Goal: Task Accomplishment & Management: Use online tool/utility

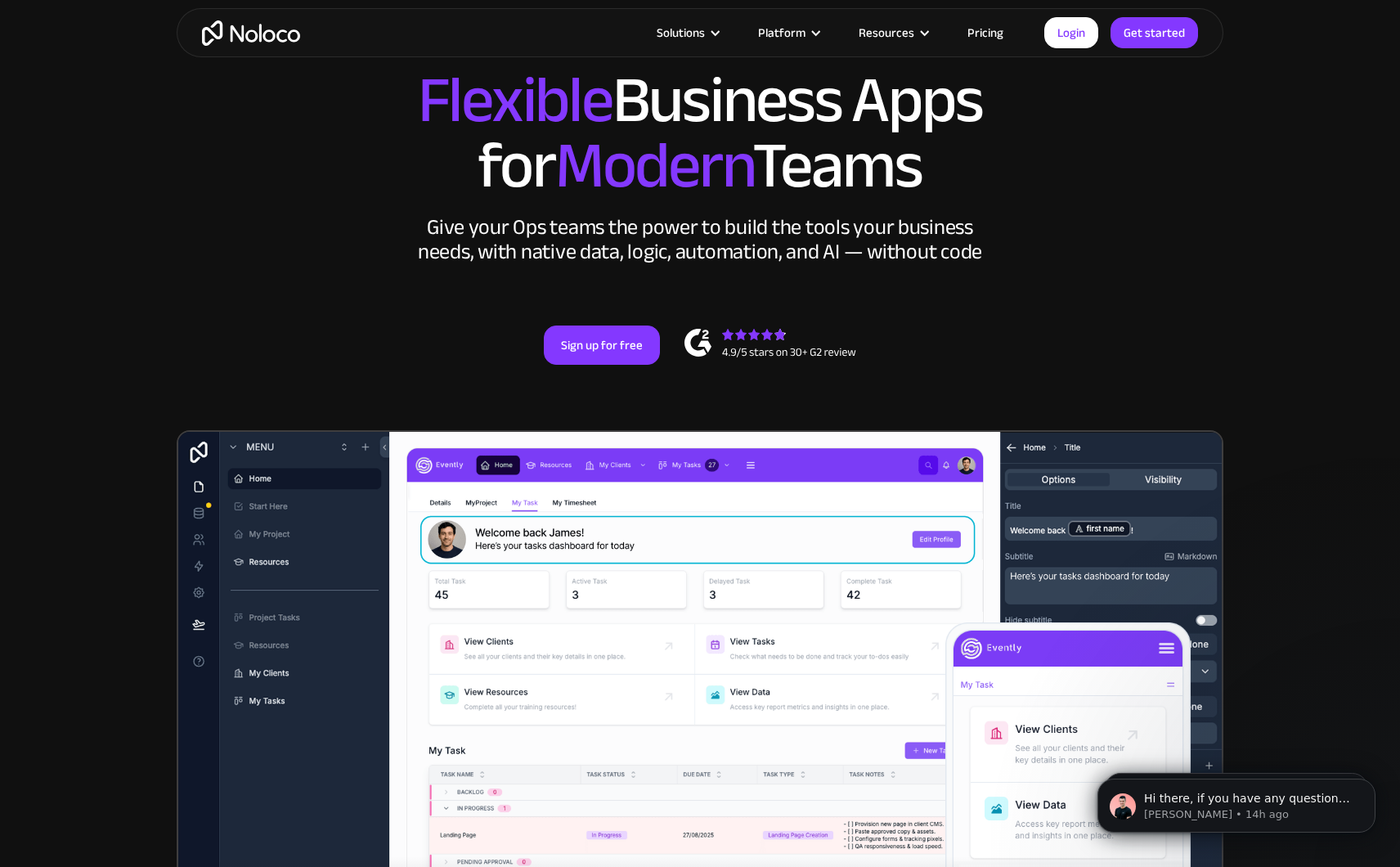
scroll to position [76, 0]
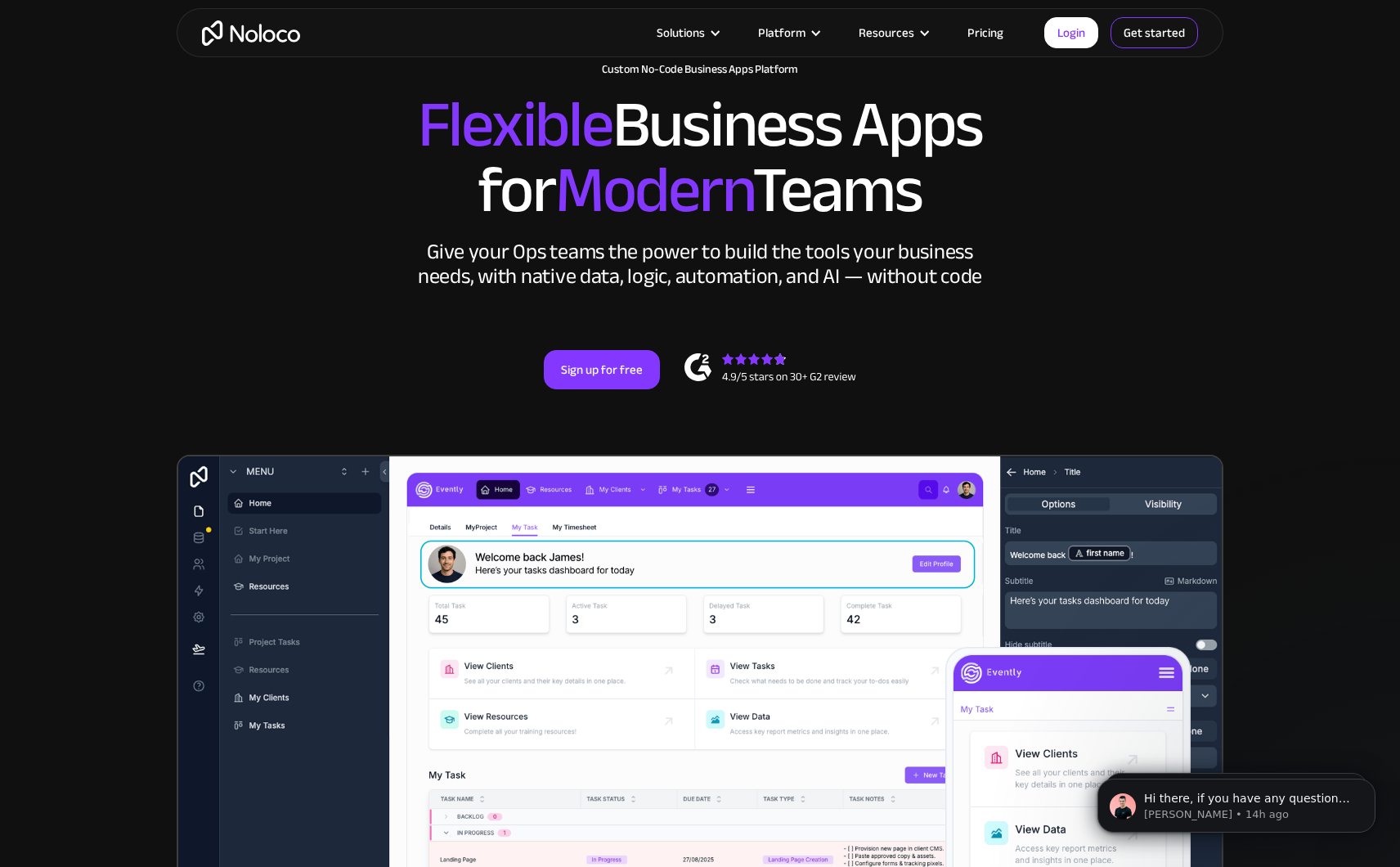
click at [1157, 34] on link "Get started" at bounding box center [1154, 32] width 87 height 31
click at [991, 25] on link "Pricing" at bounding box center [986, 32] width 77 height 21
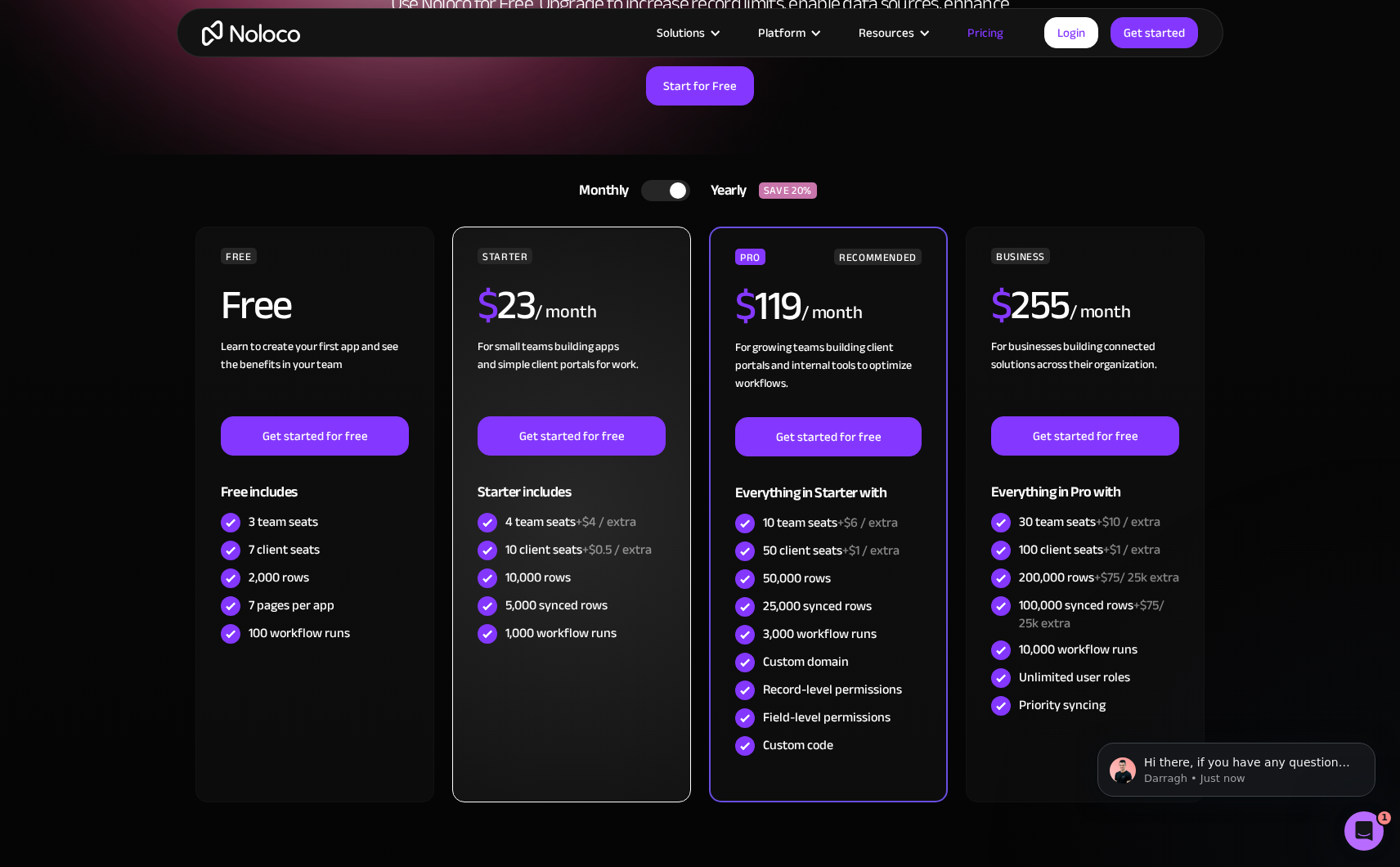
scroll to position [205, 0]
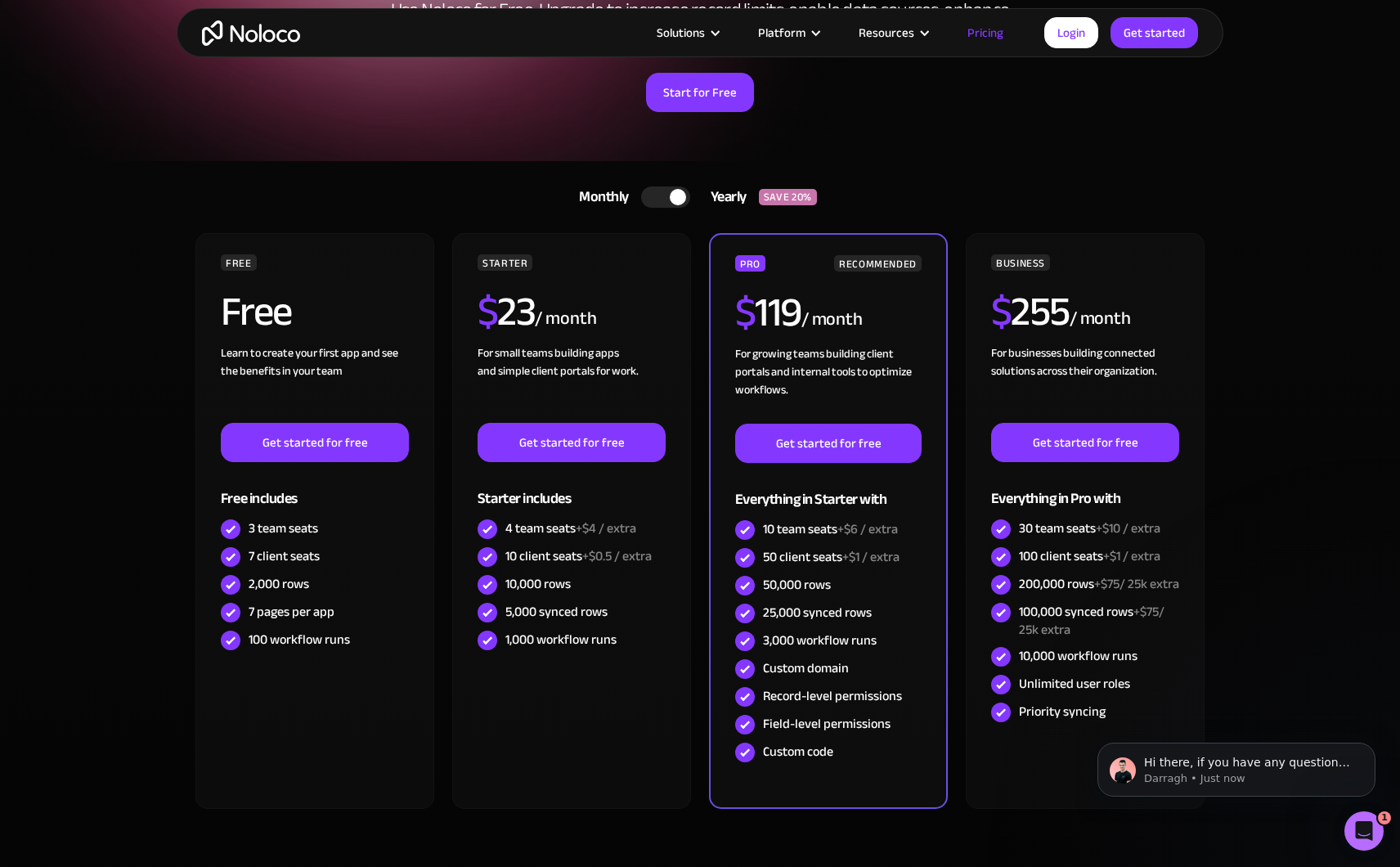
click at [657, 196] on div at bounding box center [666, 196] width 49 height 21
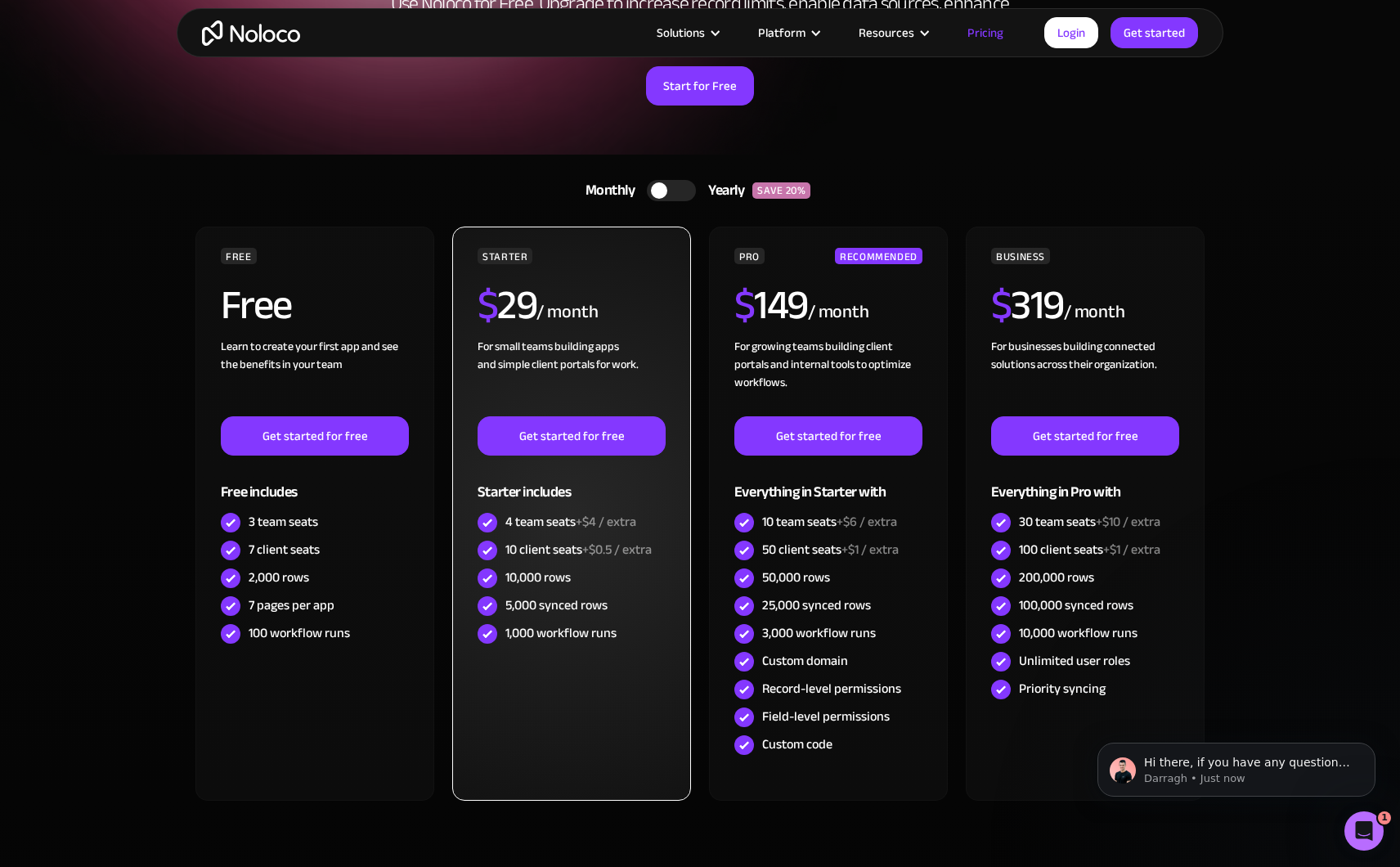
scroll to position [216, 0]
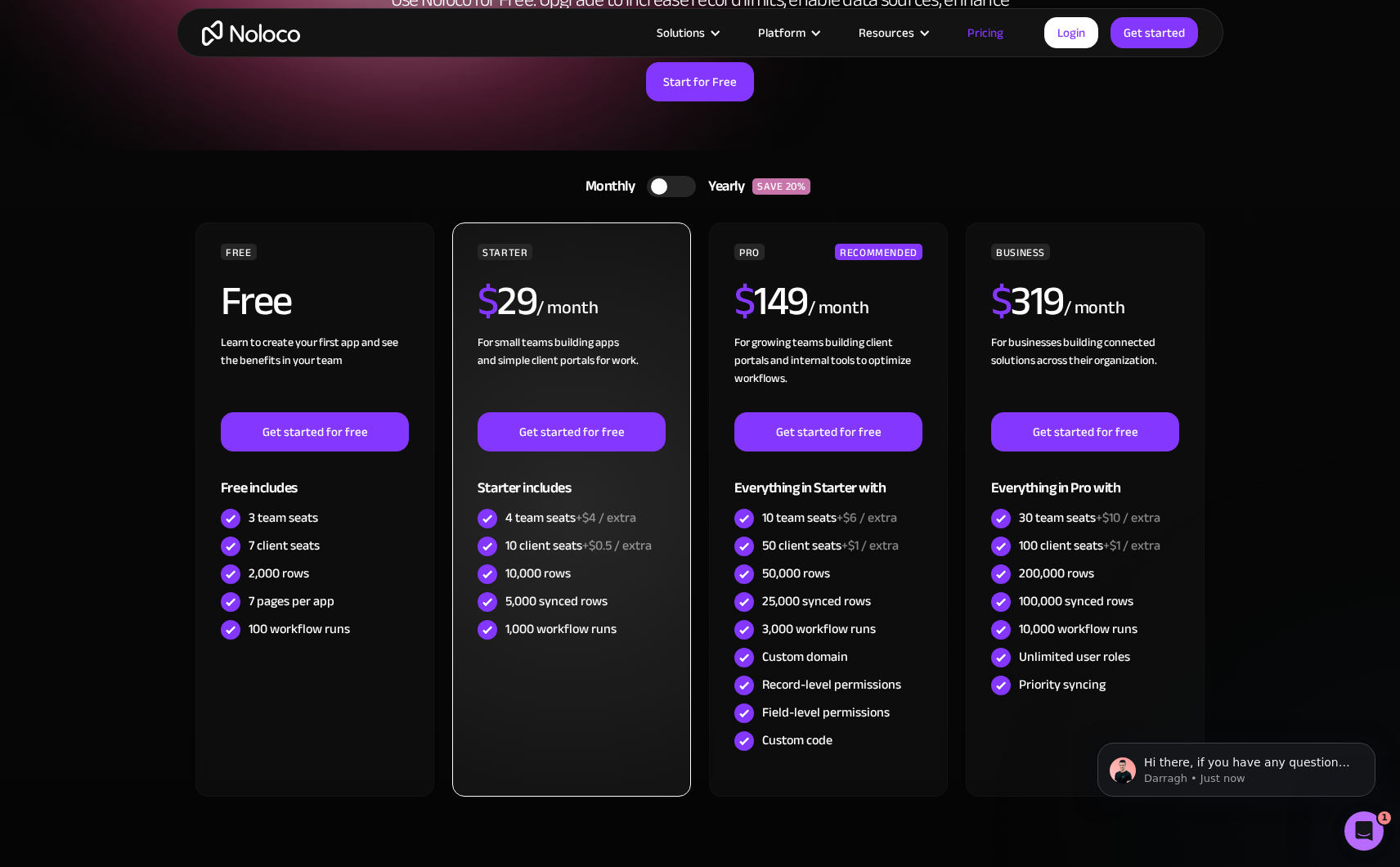
click at [629, 310] on div "$ 29 / month" at bounding box center [572, 307] width 188 height 53
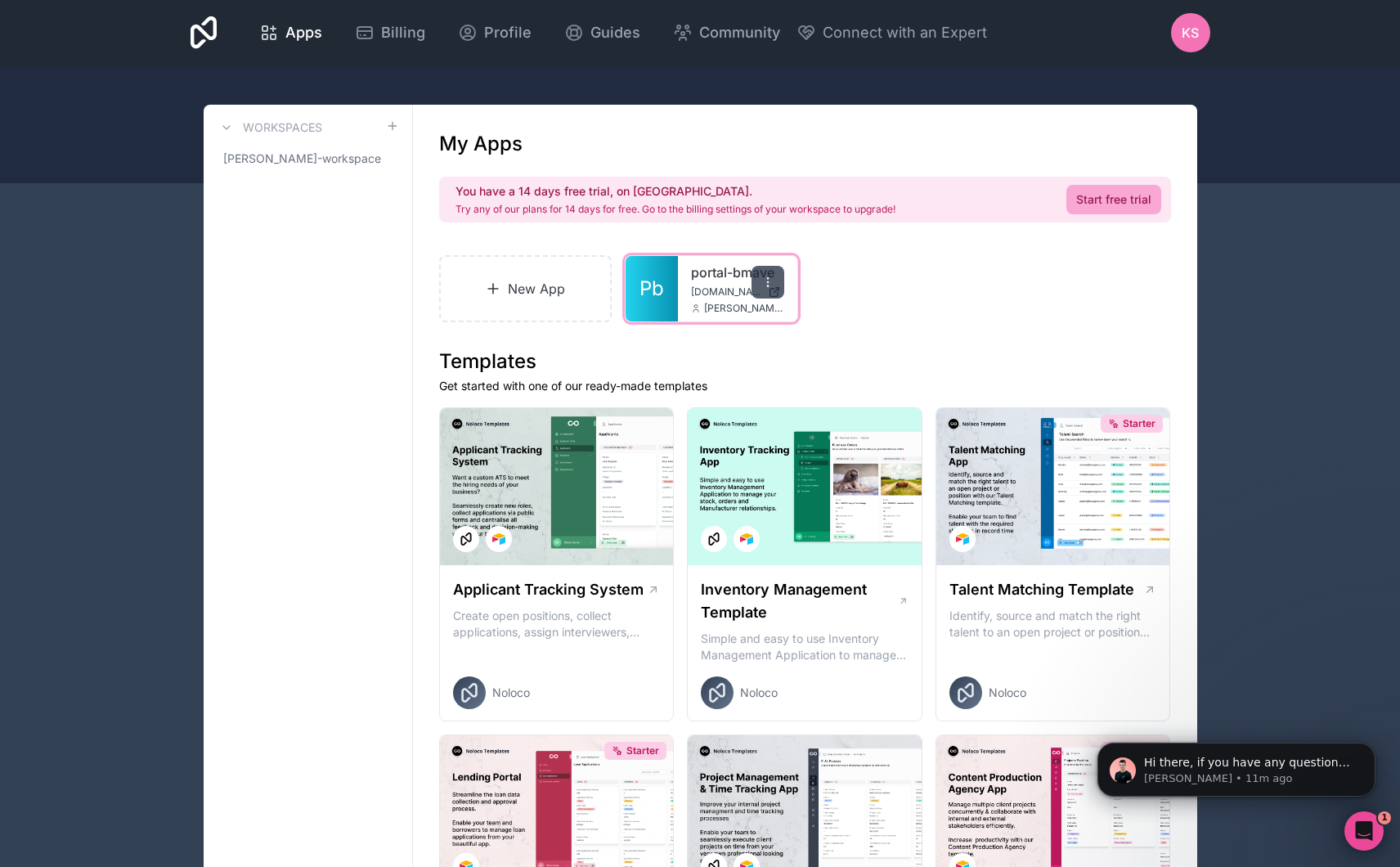
click at [770, 283] on icon at bounding box center [768, 283] width 13 height 13
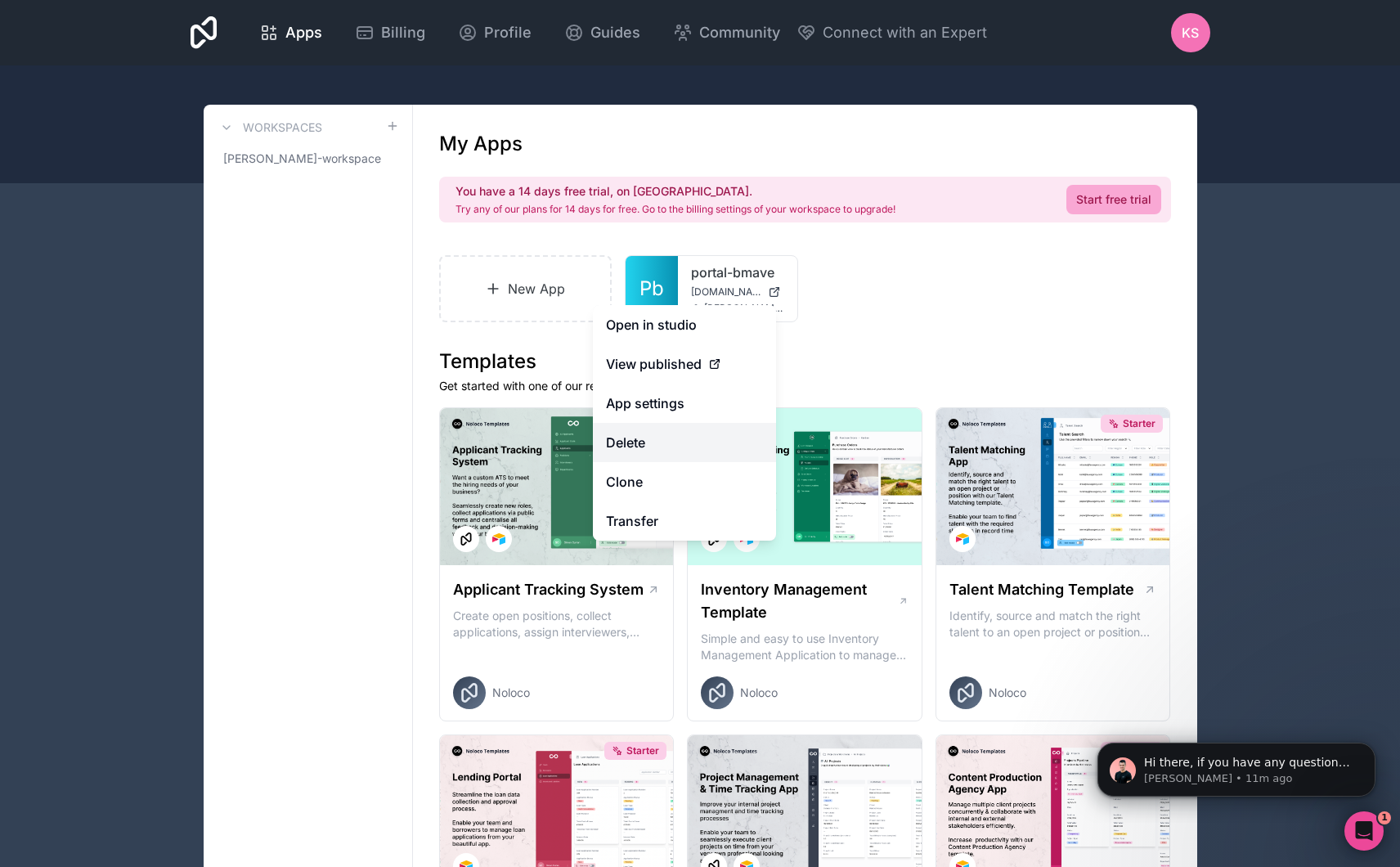
click at [648, 444] on button "Delete" at bounding box center [684, 442] width 184 height 39
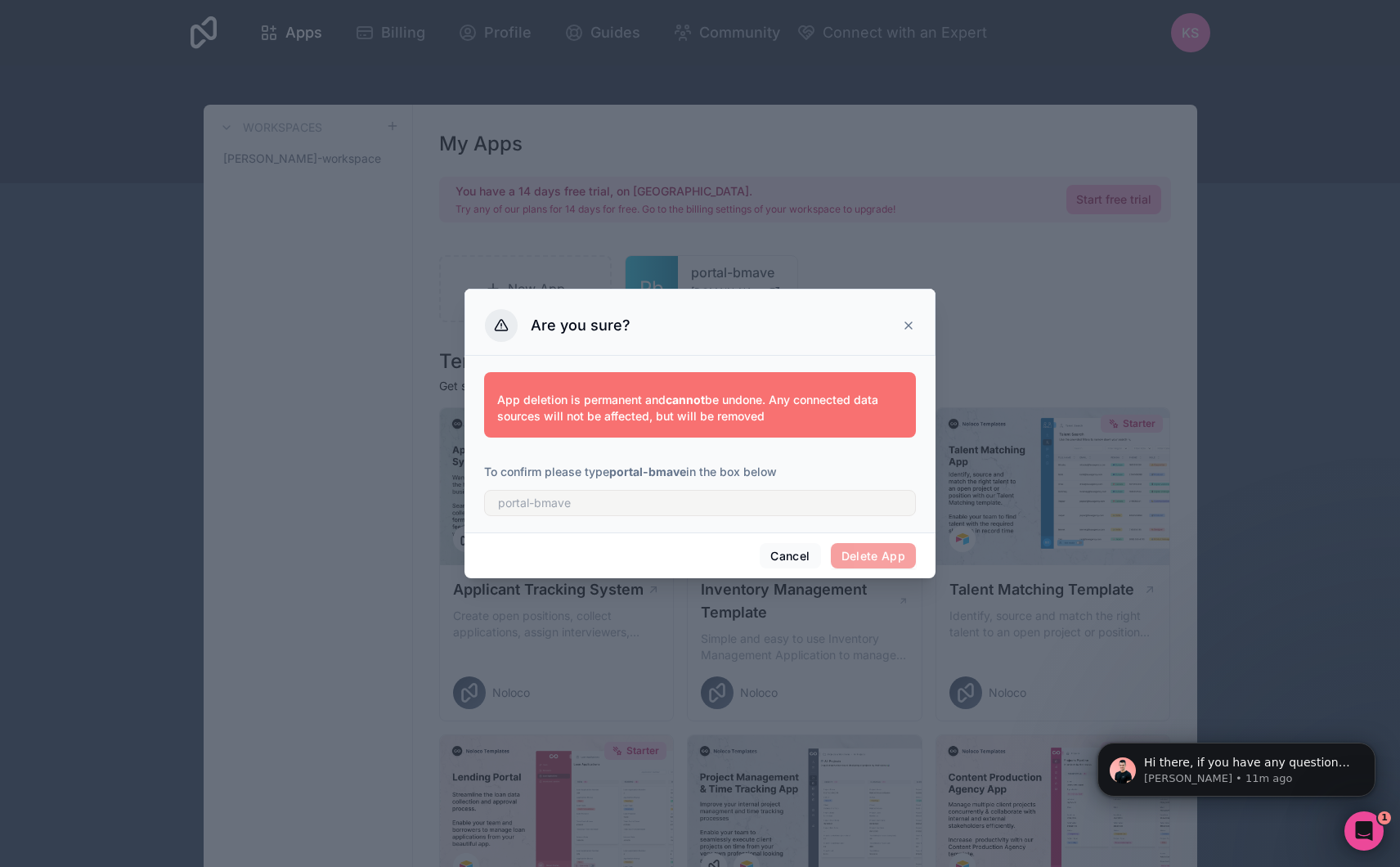
click at [784, 517] on div "App deletion is permanent and cannot be undone. Any connected data sources will…" at bounding box center [700, 440] width 432 height 157
click at [780, 506] on input "text" at bounding box center [700, 502] width 432 height 26
type input "portal-bmave"
click at [893, 558] on button "Delete App" at bounding box center [874, 556] width 86 height 26
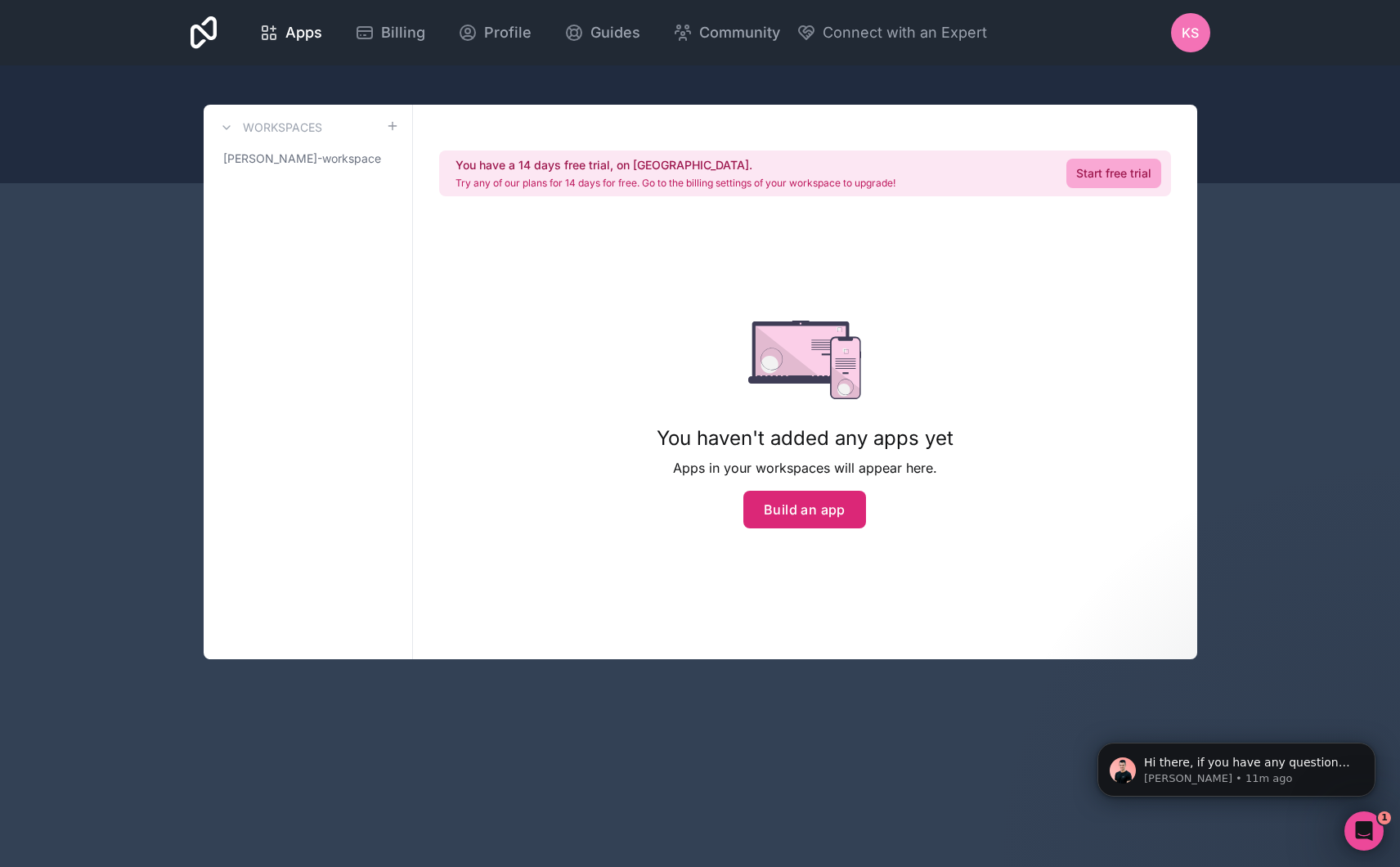
click at [840, 510] on button "Build an app" at bounding box center [805, 509] width 122 height 38
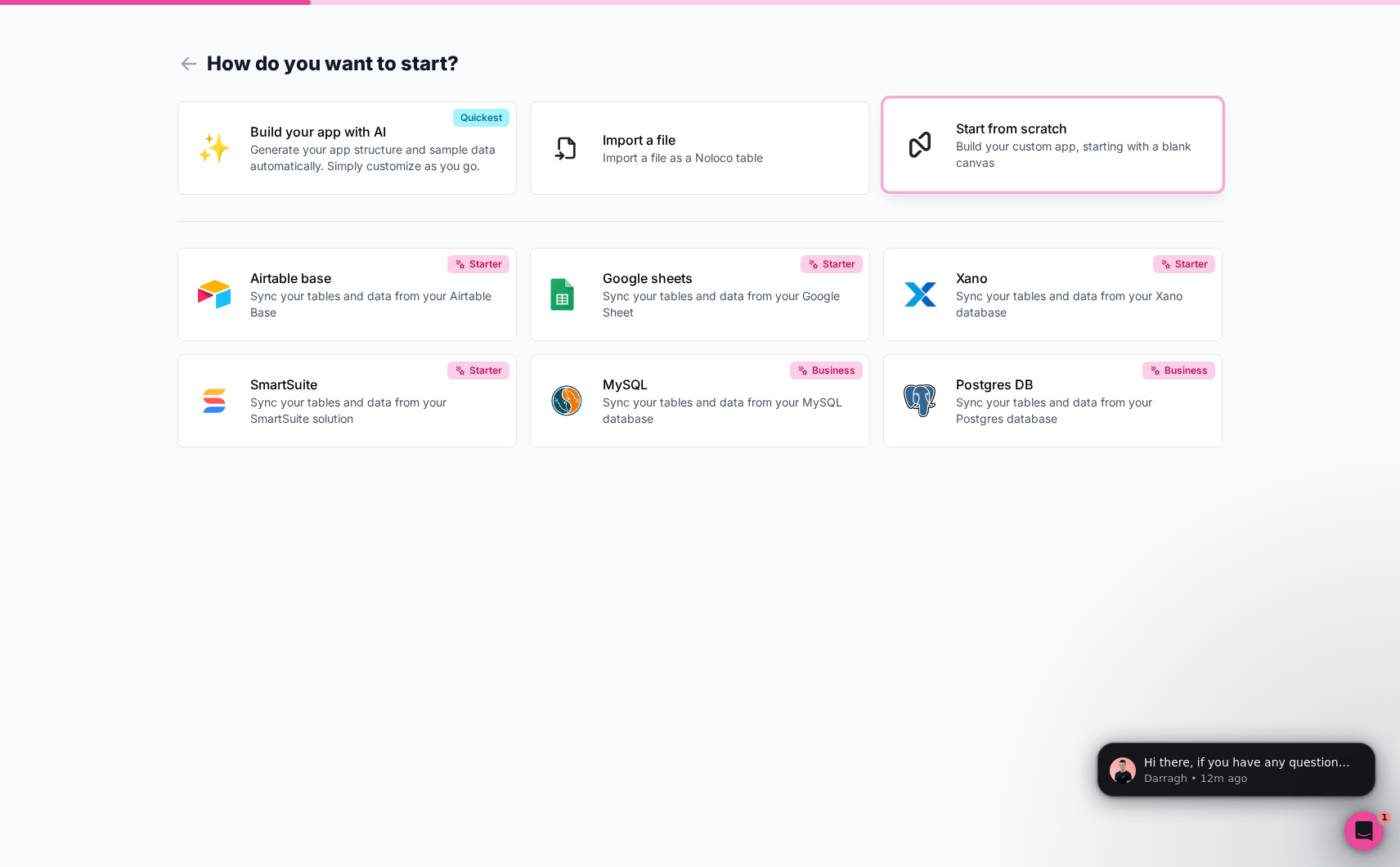
click at [972, 149] on p "Build your custom app, starting with a blank canvas" at bounding box center [1080, 154] width 247 height 33
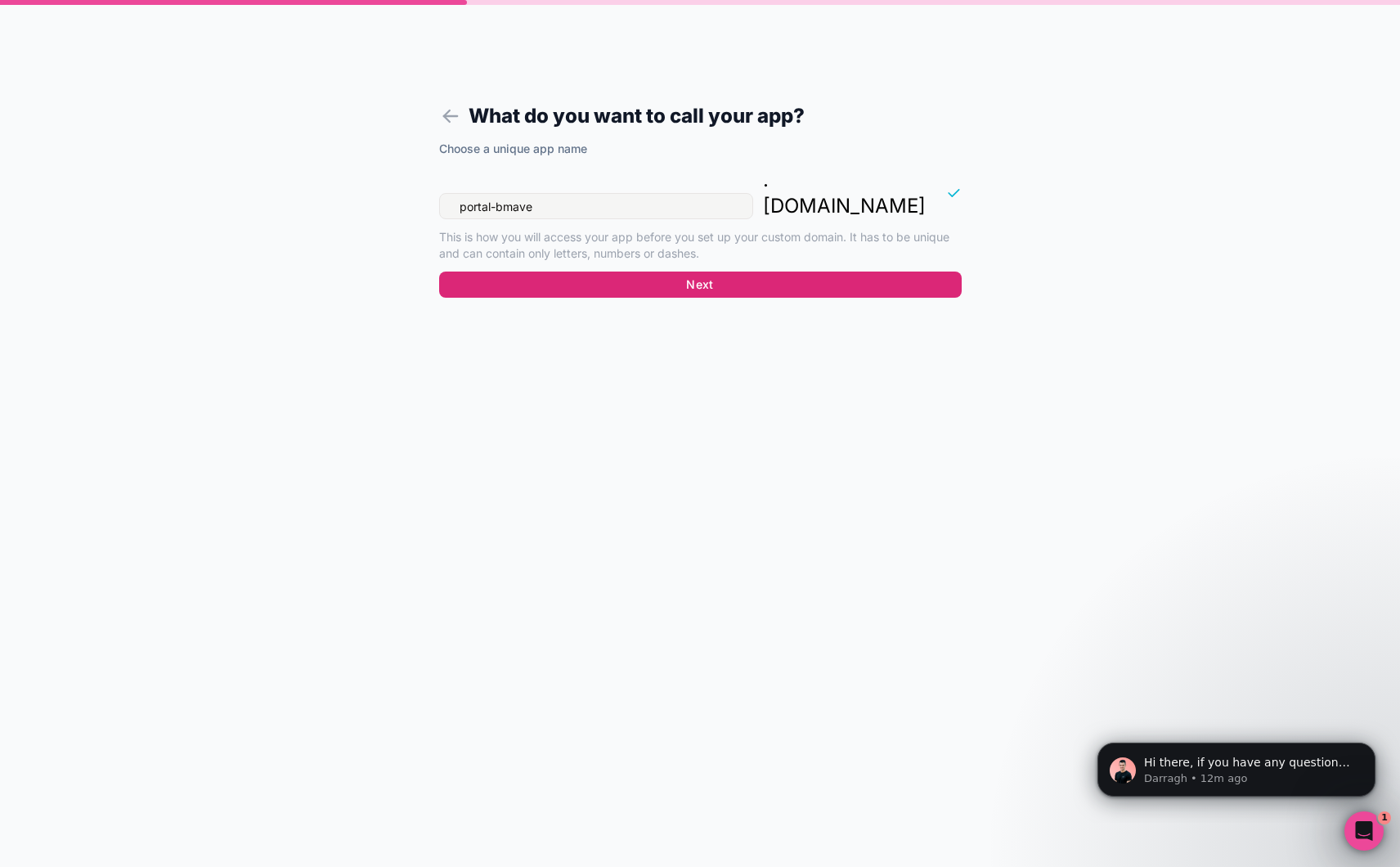
type input "portal-bmave"
click at [729, 272] on button "Next" at bounding box center [700, 284] width 522 height 26
